Goal: Task Accomplishment & Management: Manage account settings

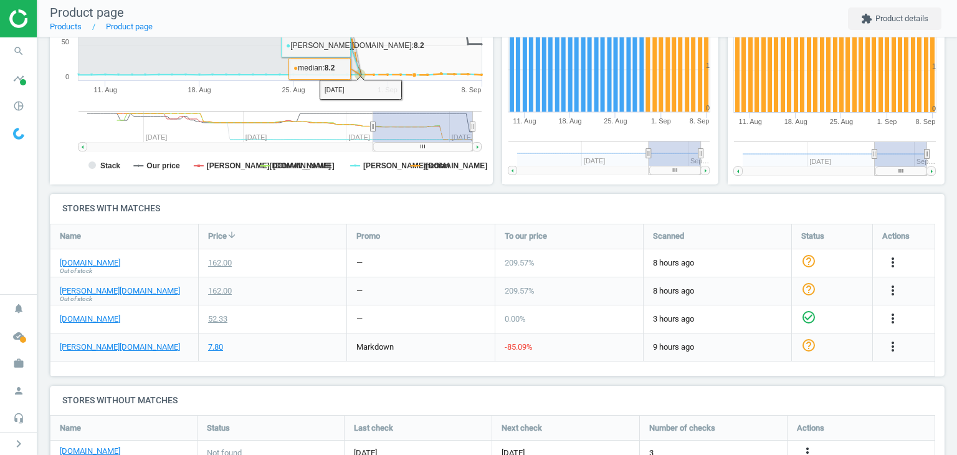
scroll to position [361, 0]
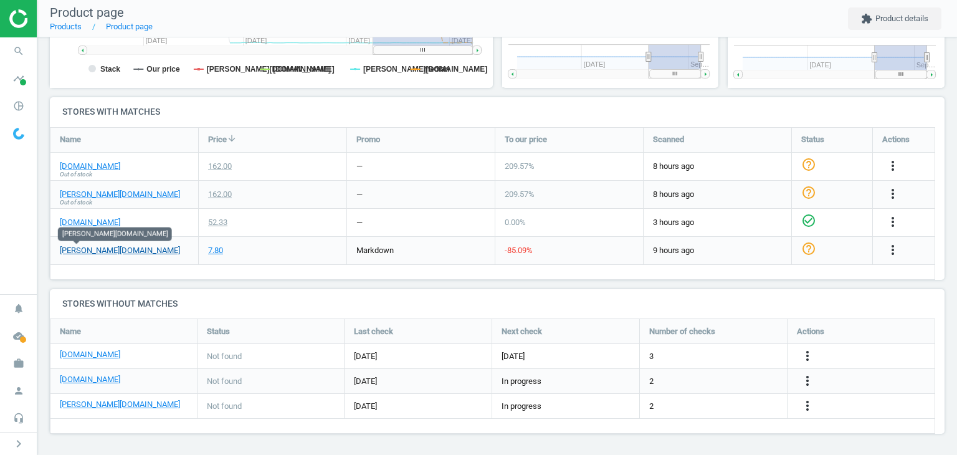
click at [82, 250] on link "[PERSON_NAME][DOMAIN_NAME]" at bounding box center [120, 250] width 120 height 11
click at [899, 246] on icon "more_vert" at bounding box center [892, 249] width 15 height 15
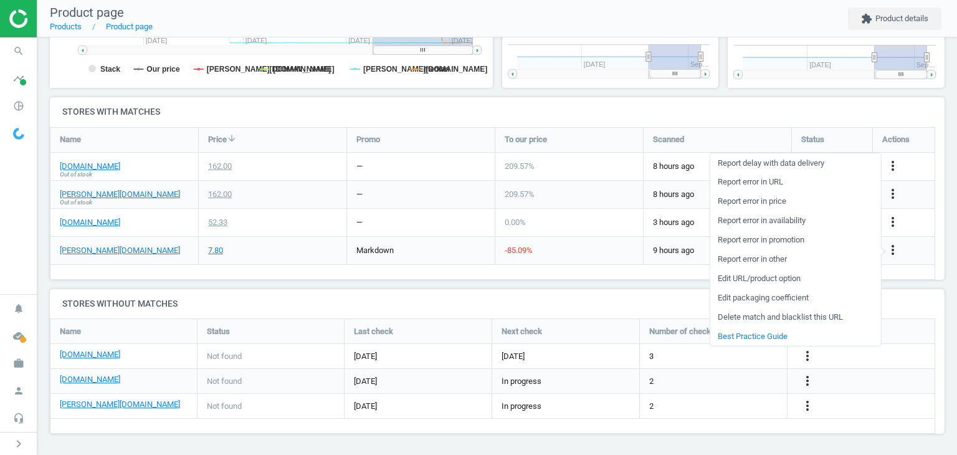
click at [751, 275] on link "Edit URL/product option" at bounding box center [795, 278] width 171 height 19
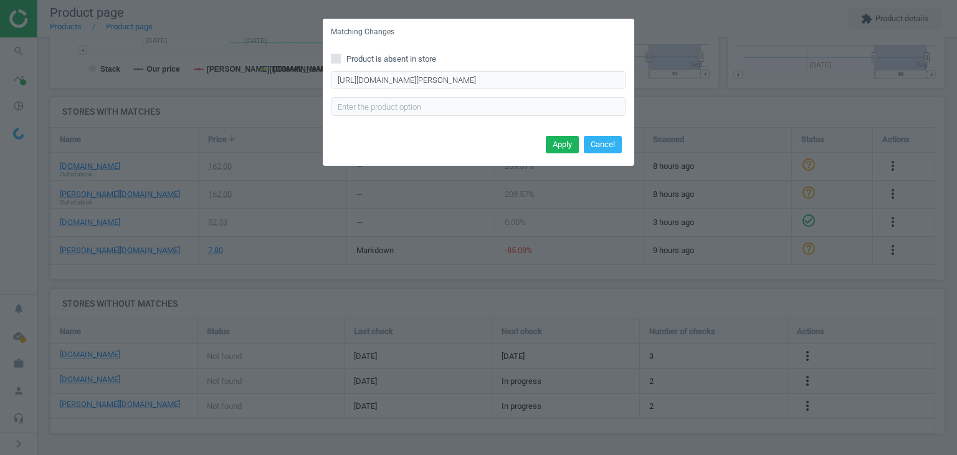
click at [382, 58] on span "Product is absent in store" at bounding box center [391, 59] width 95 height 11
click at [340, 58] on input "Product is absent in store" at bounding box center [336, 58] width 8 height 8
checkbox input "true"
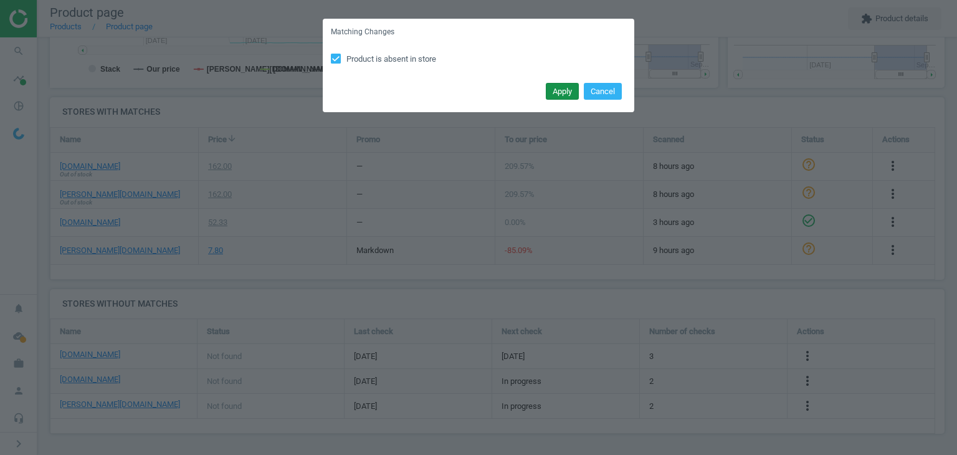
click at [576, 88] on button "Apply" at bounding box center [562, 91] width 33 height 17
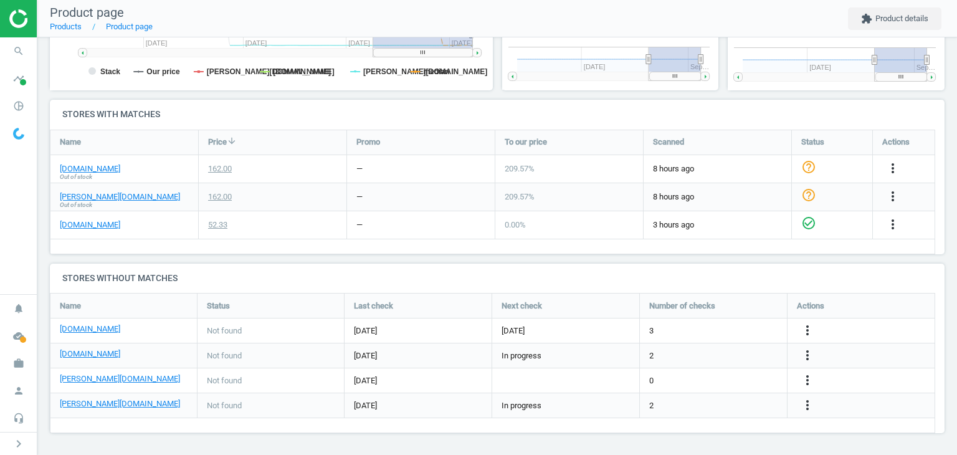
drag, startPoint x: 26, startPoint y: 76, endPoint x: 34, endPoint y: 128, distance: 52.9
click at [27, 76] on icon "timeline" at bounding box center [19, 79] width 24 height 24
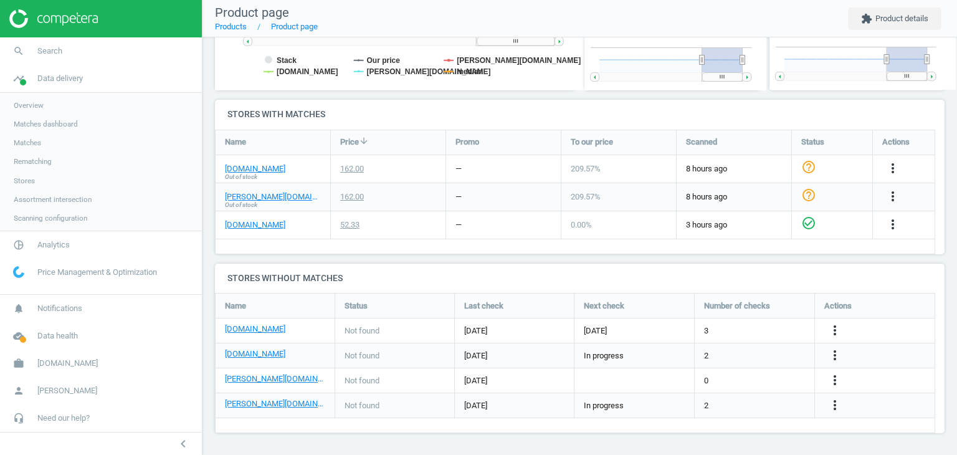
scroll to position [269, 374]
click at [34, 176] on link "Stores" at bounding box center [101, 180] width 202 height 19
